Goal: Find specific page/section: Find specific page/section

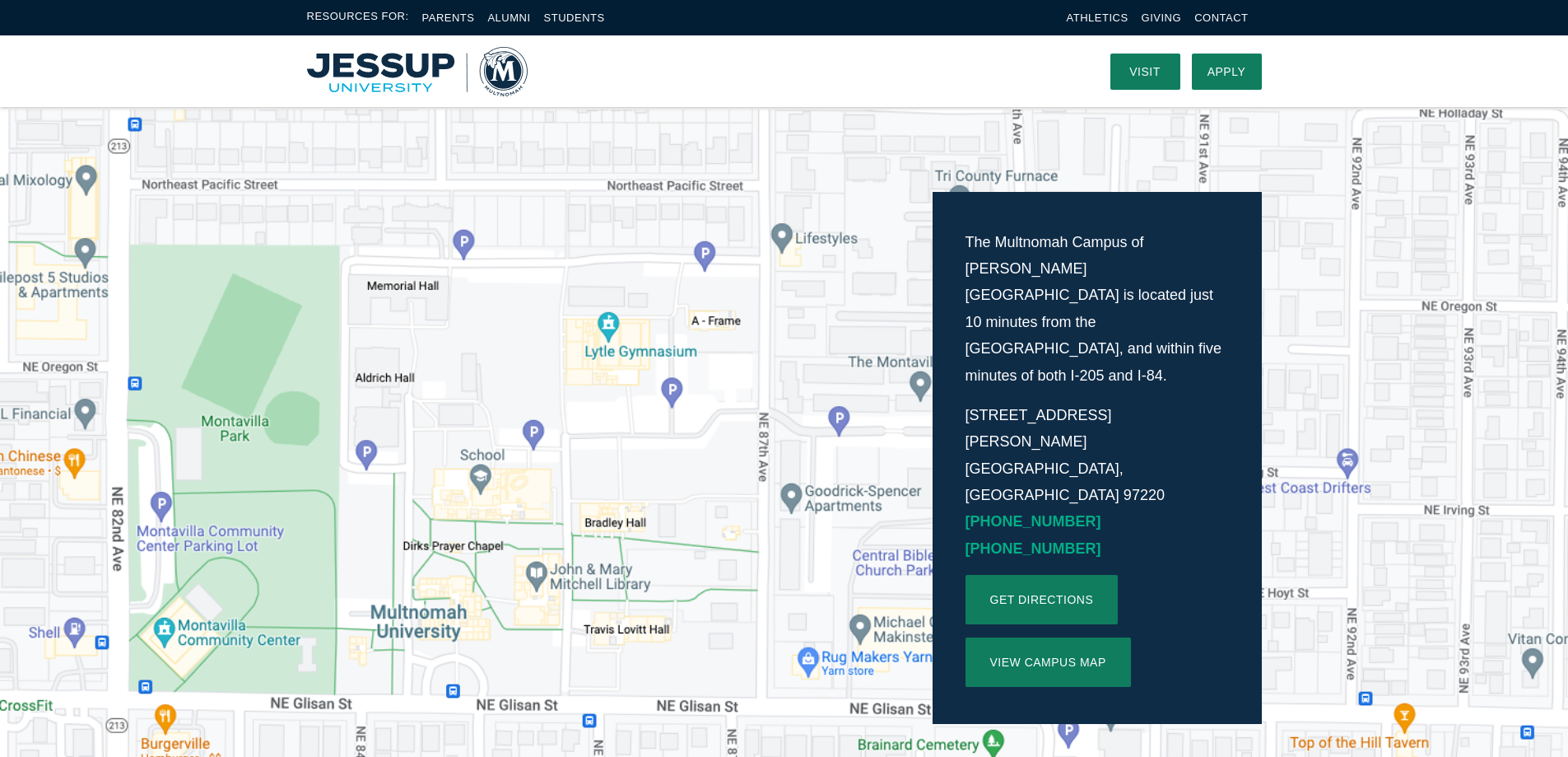
scroll to position [82, 0]
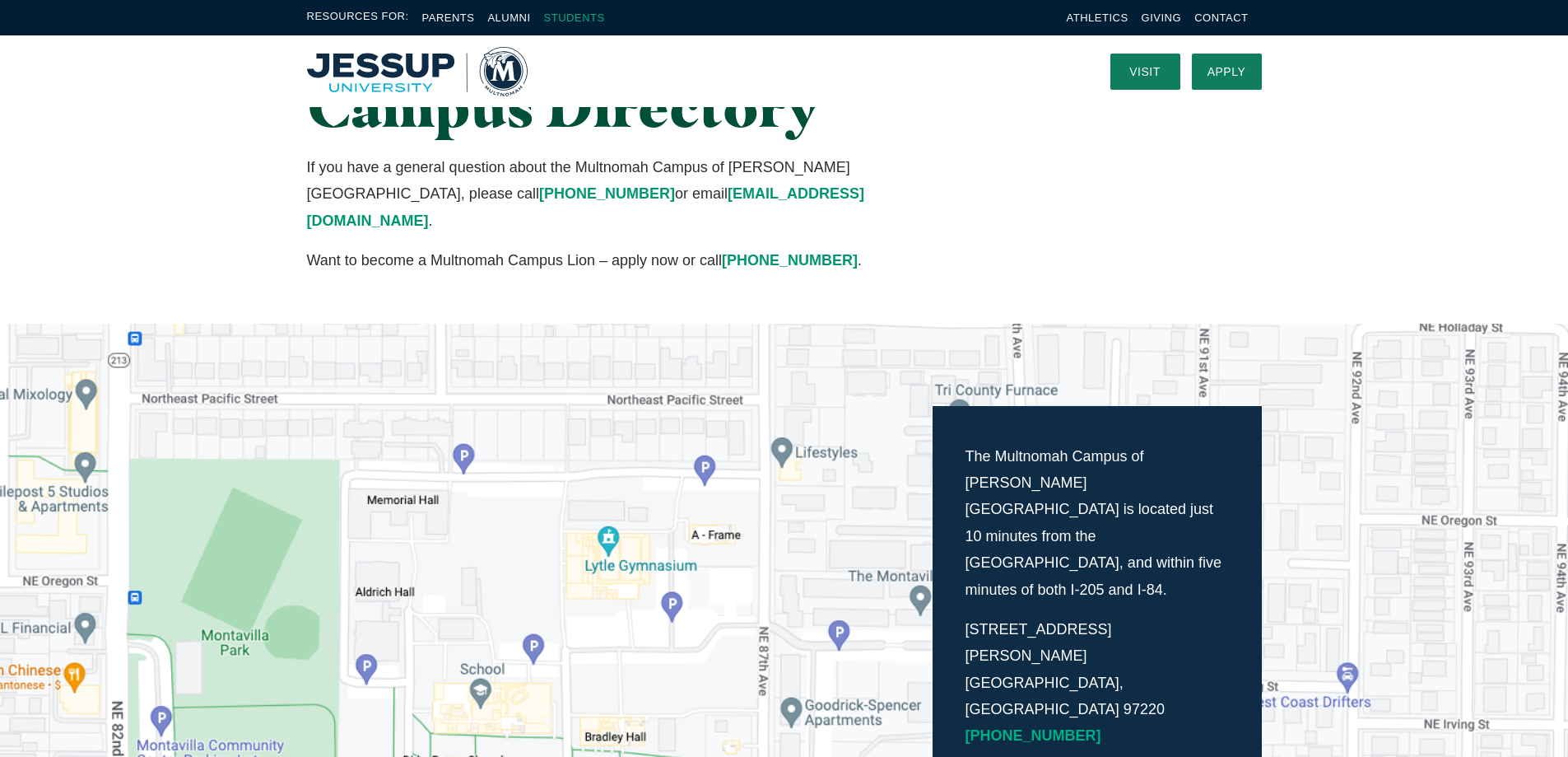
click at [566, 18] on link "Students" at bounding box center [574, 18] width 61 height 12
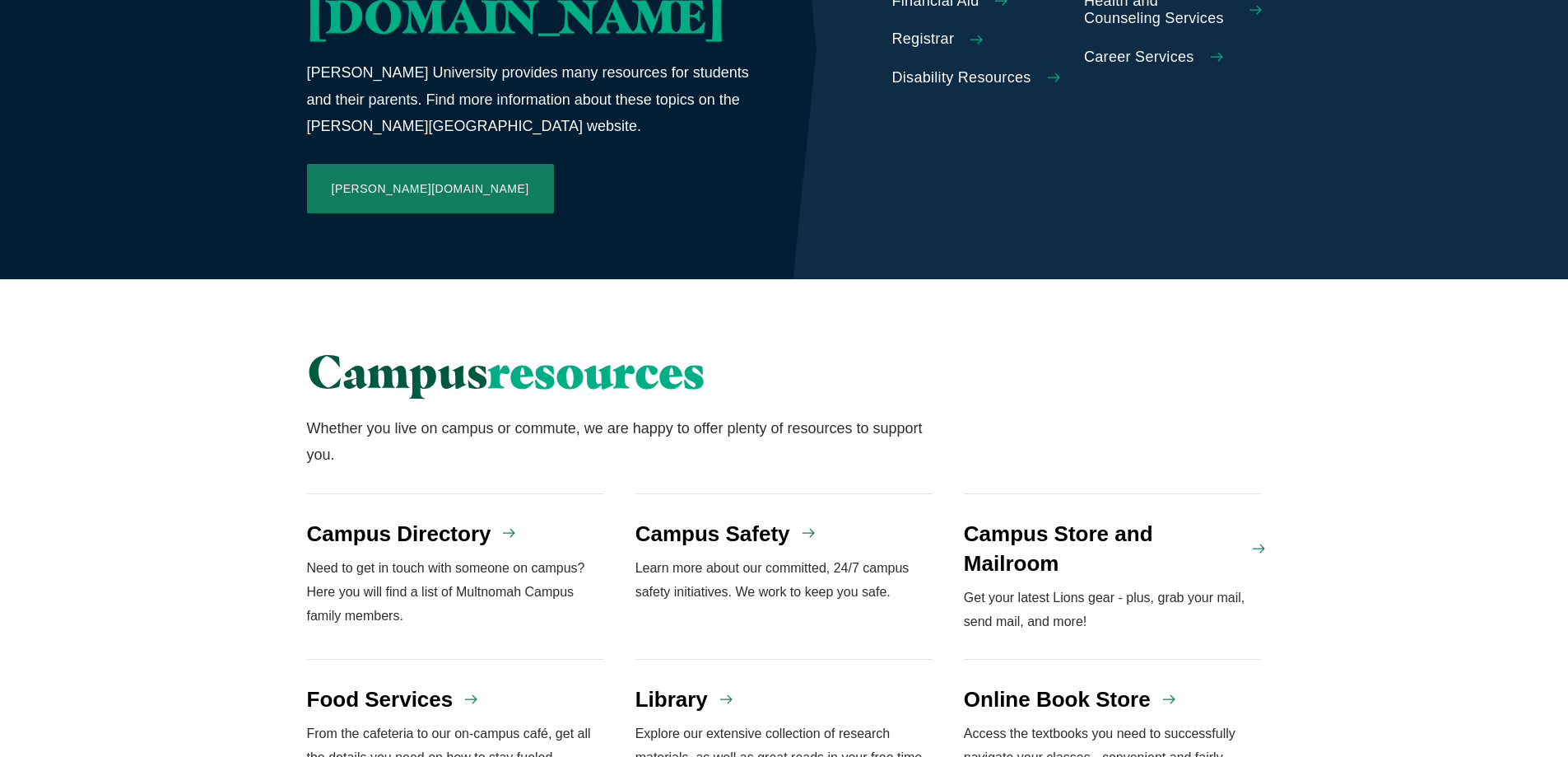
scroll to position [1070, 0]
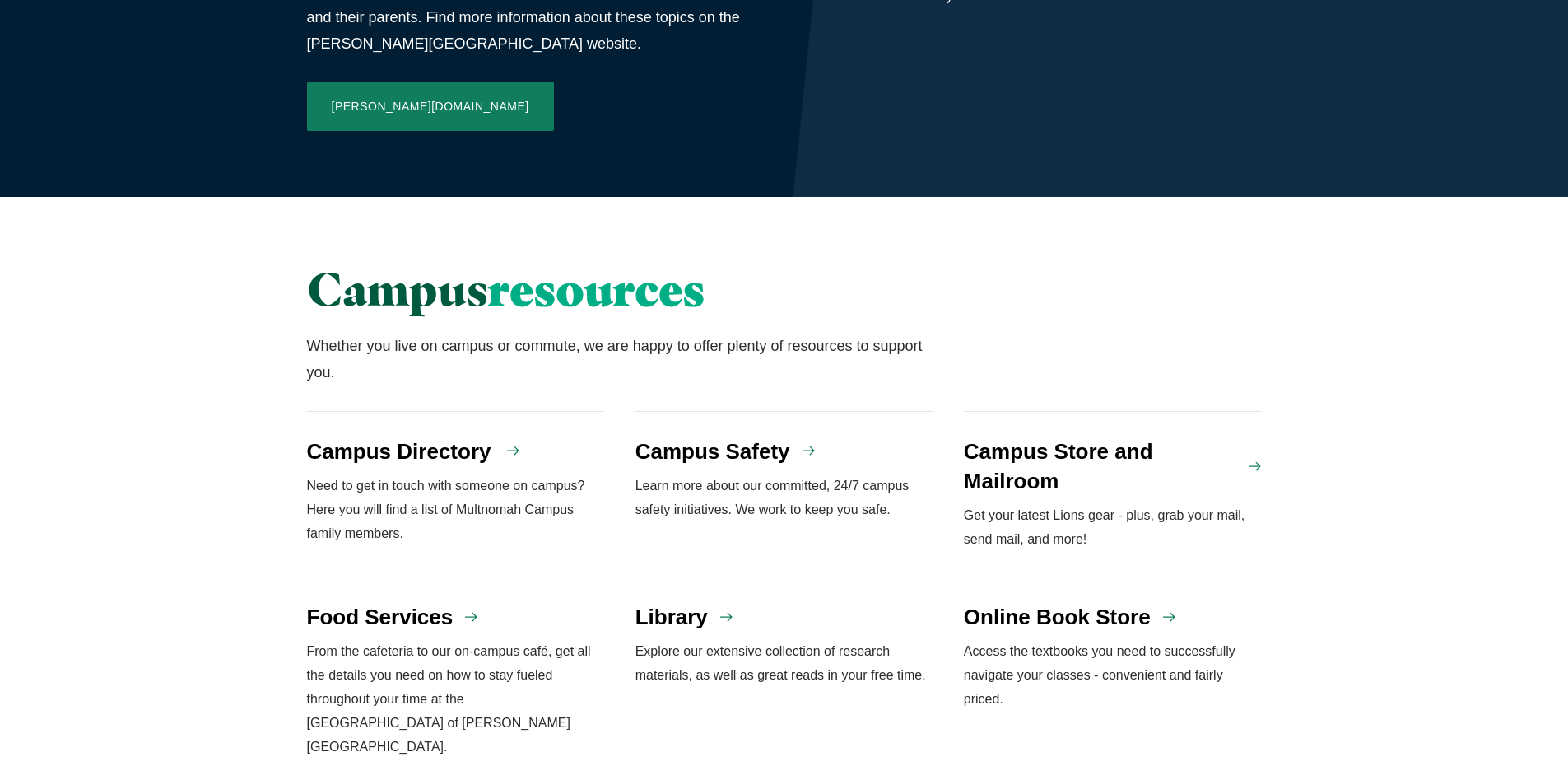
click at [384, 436] on h4 "Campus Directory" at bounding box center [399, 451] width 184 height 30
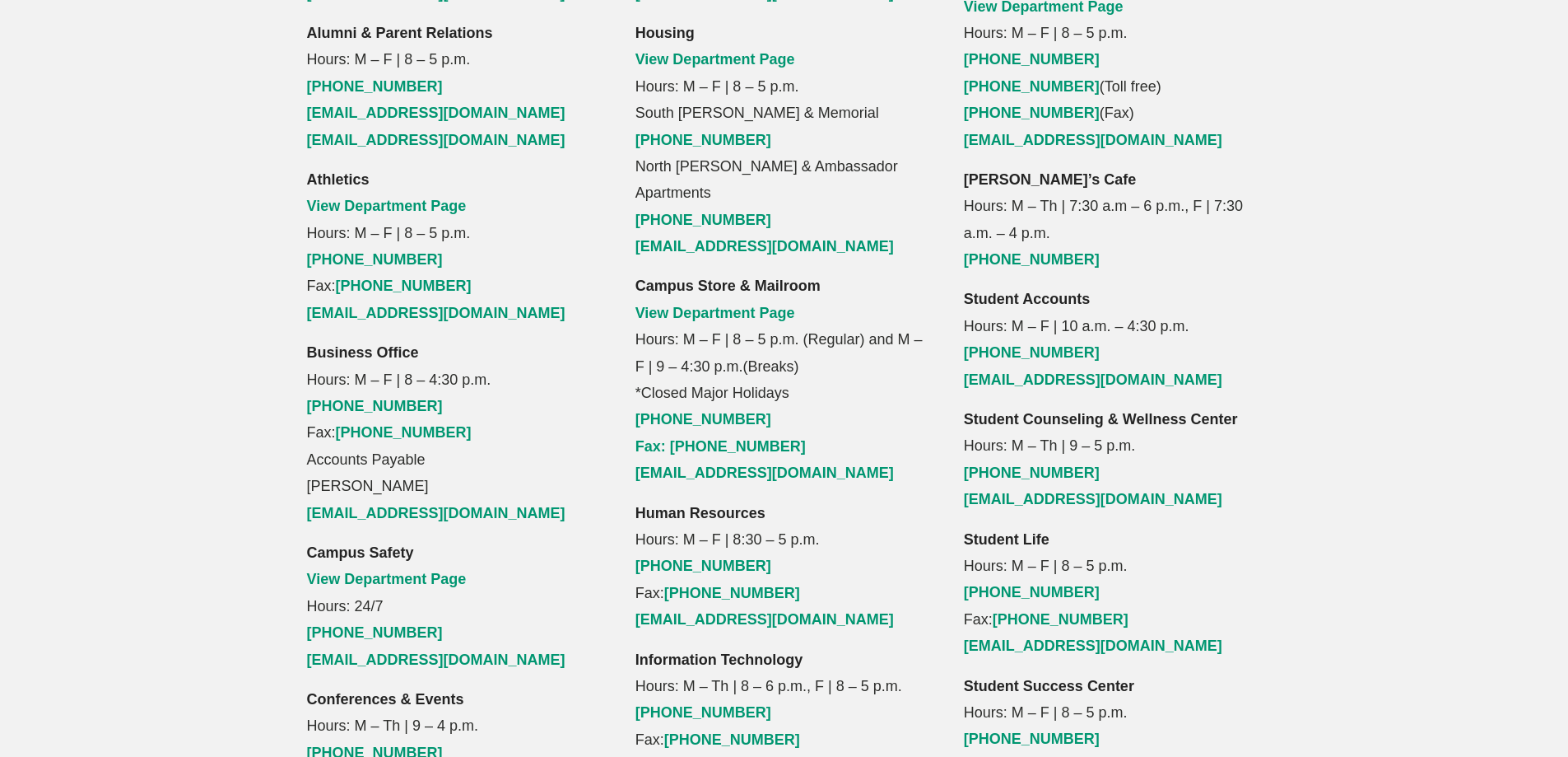
scroll to position [1647, 0]
